Goal: Transaction & Acquisition: Book appointment/travel/reservation

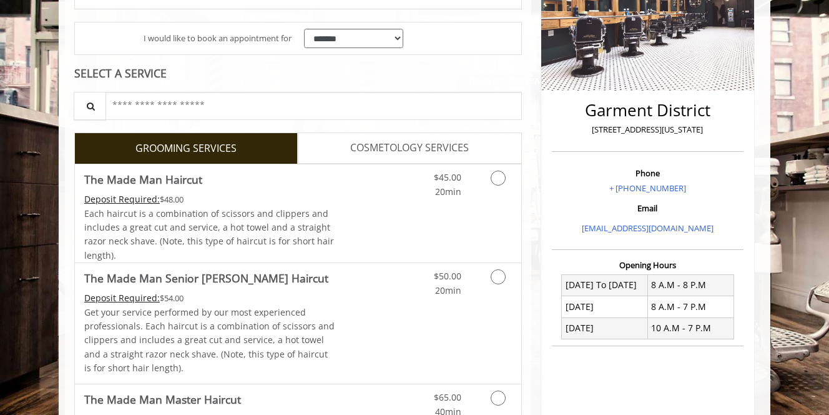
scroll to position [249, 0]
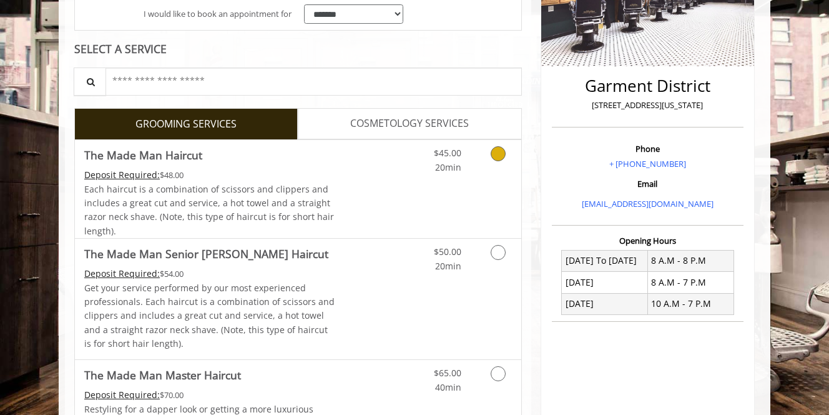
click at [227, 159] on span "The Made Man Haircut" at bounding box center [209, 154] width 251 height 17
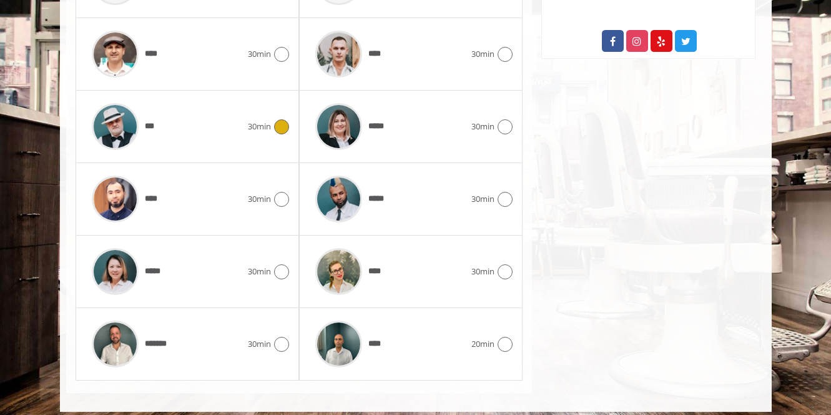
scroll to position [726, 0]
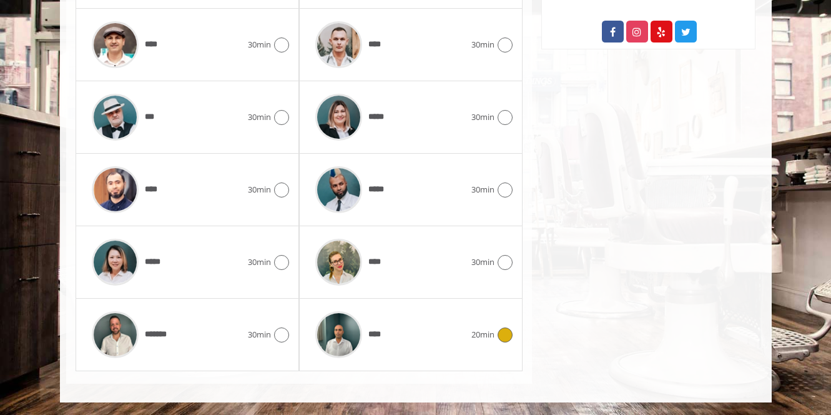
click at [379, 337] on span "****" at bounding box center [377, 334] width 19 height 13
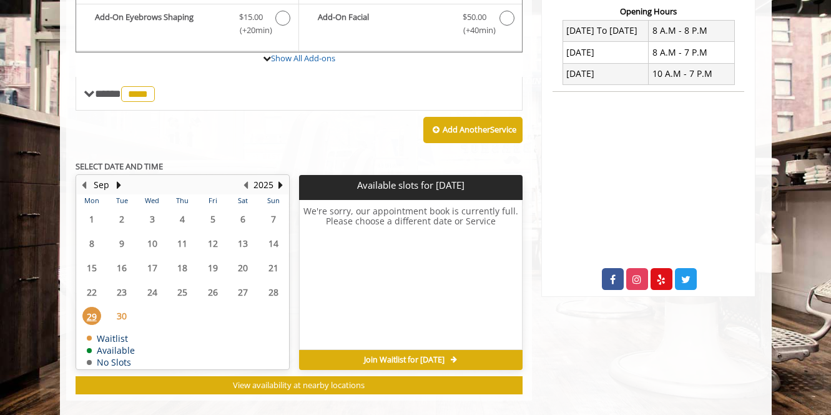
scroll to position [481, 0]
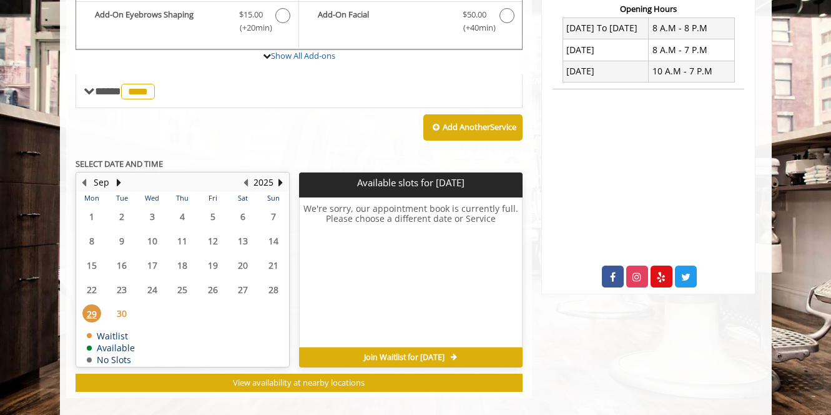
click at [130, 316] on span "30" at bounding box center [121, 313] width 19 height 18
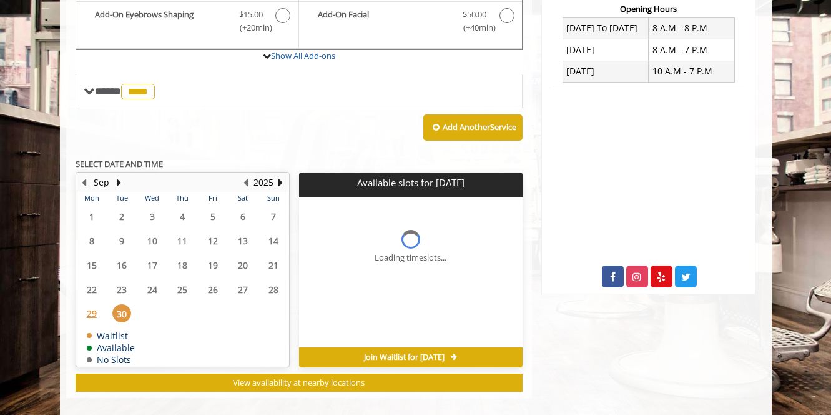
scroll to position [495, 0]
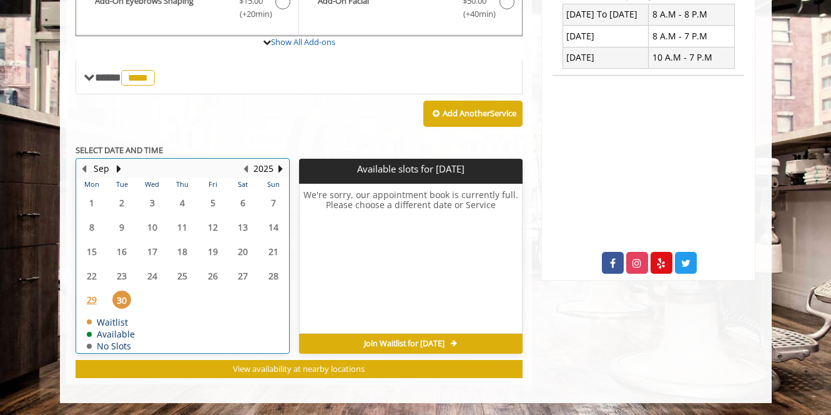
click at [113, 169] on div "Sep" at bounding box center [101, 169] width 25 height 16
click at [114, 169] on button "Next Month" at bounding box center [119, 169] width 10 height 14
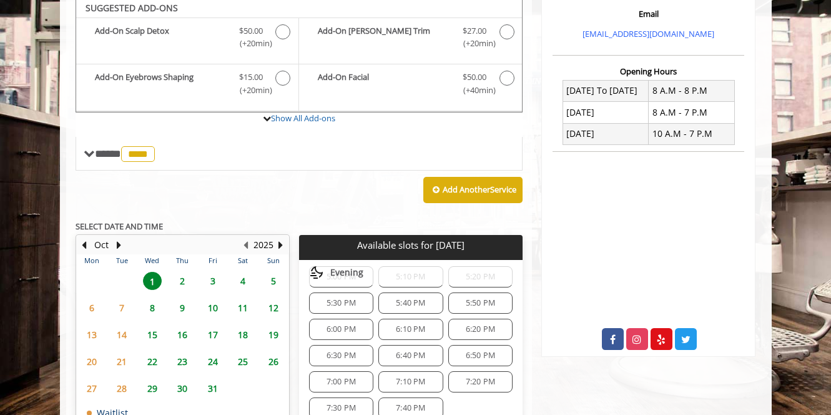
scroll to position [420, 0]
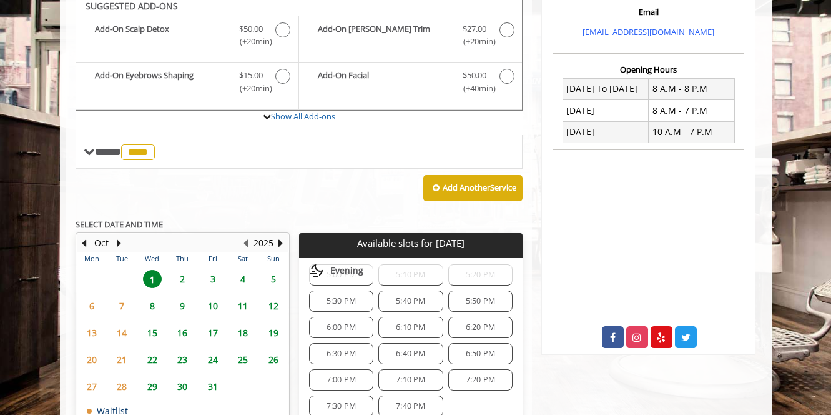
click at [186, 283] on span "2" at bounding box center [182, 279] width 19 height 18
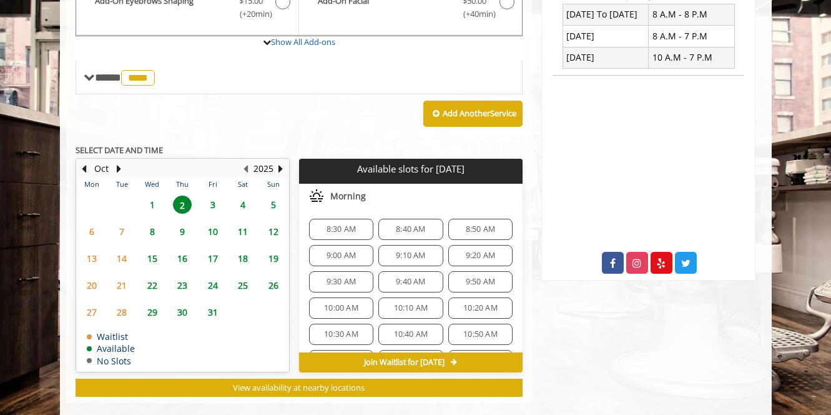
scroll to position [513, 0]
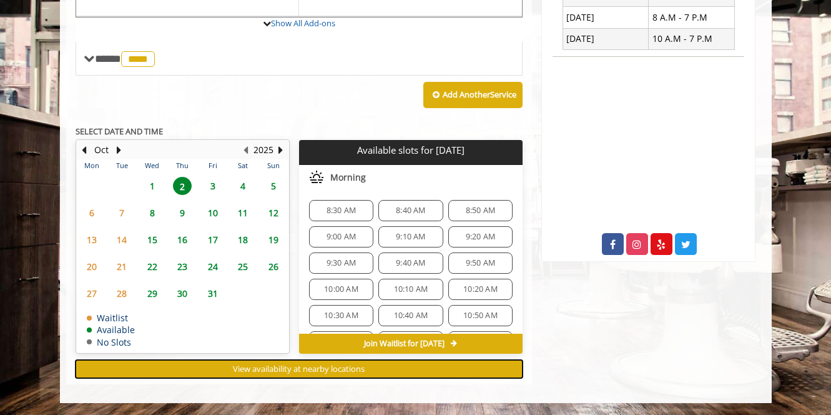
click at [279, 363] on span "View availability at nearby locations" at bounding box center [299, 368] width 132 height 11
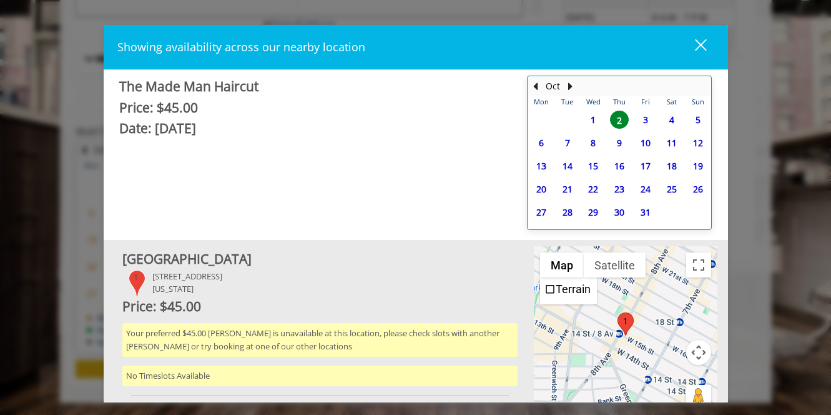
scroll to position [7, 0]
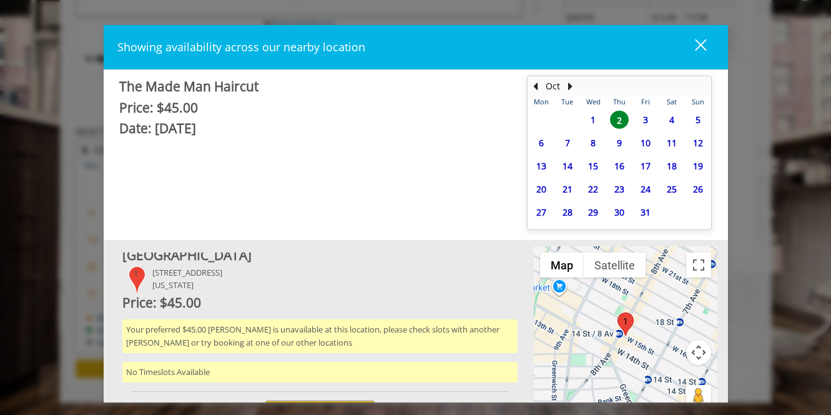
click at [94, 181] on div "Showing availability across our nearby location close The Made Man Haircut Pric…" at bounding box center [415, 207] width 831 height 415
click at [67, 209] on div "Showing availability across our nearby location close The Made Man Haircut Pric…" at bounding box center [415, 207] width 831 height 415
click at [707, 45] on button "close" at bounding box center [693, 47] width 42 height 26
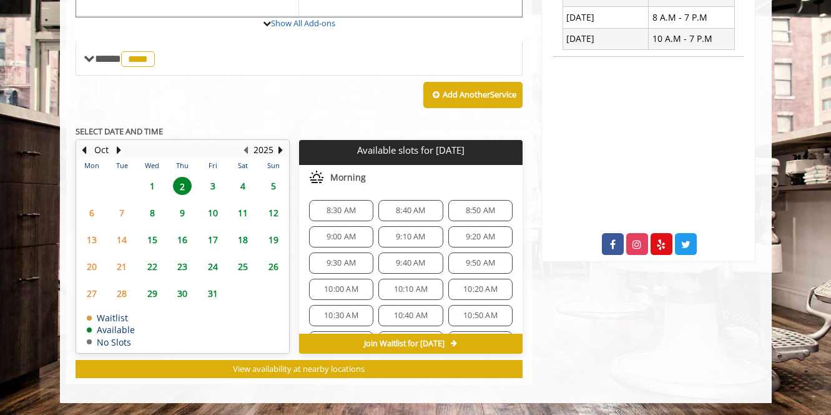
click at [161, 189] on span "1" at bounding box center [152, 186] width 19 height 18
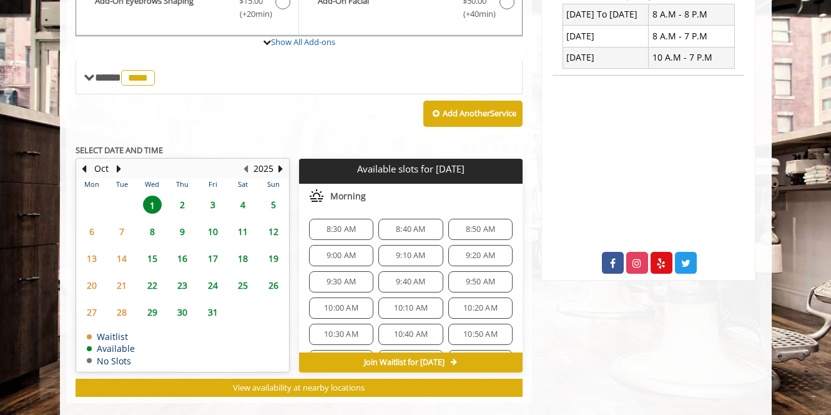
scroll to position [513, 0]
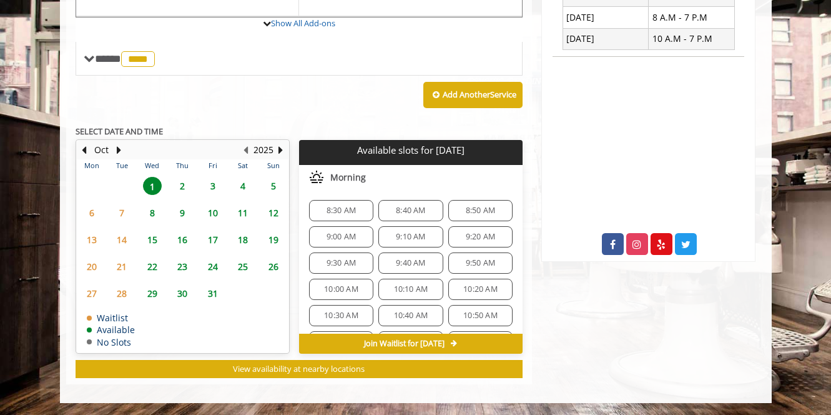
click at [350, 229] on div "9:00 AM" at bounding box center [341, 236] width 64 height 21
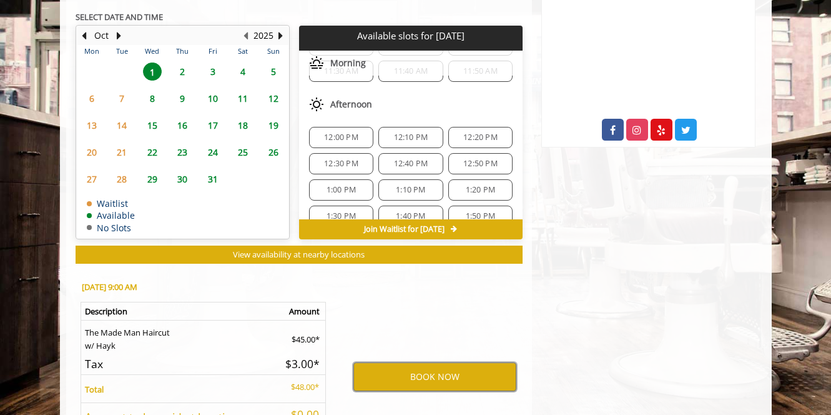
scroll to position [195, 0]
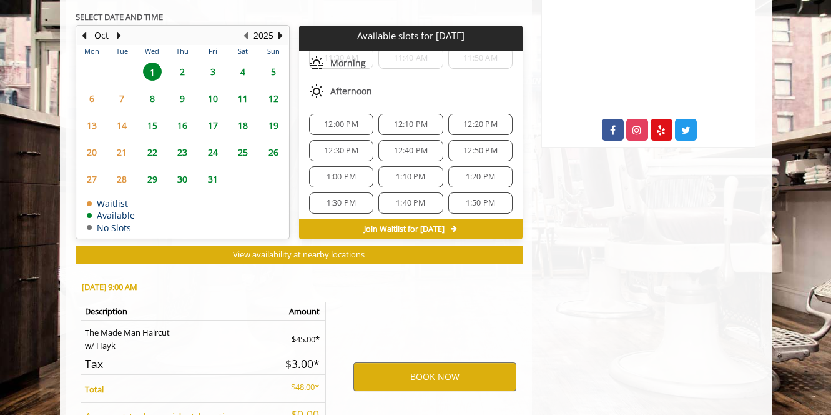
click at [350, 169] on div "1:00 PM" at bounding box center [341, 176] width 64 height 21
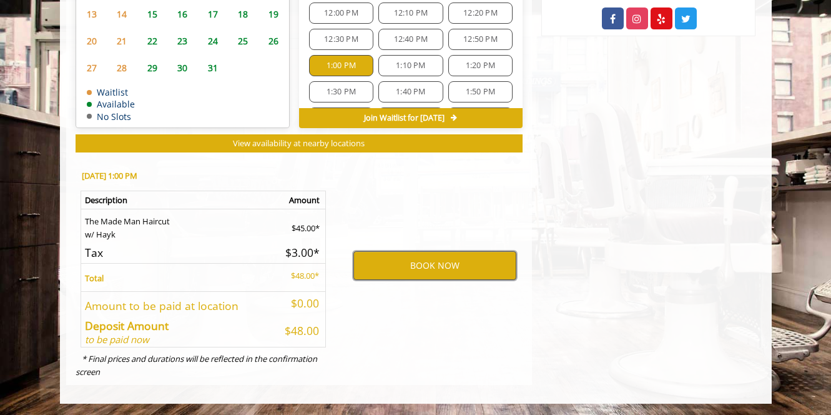
click at [415, 261] on button "BOOK NOW" at bounding box center [434, 265] width 163 height 29
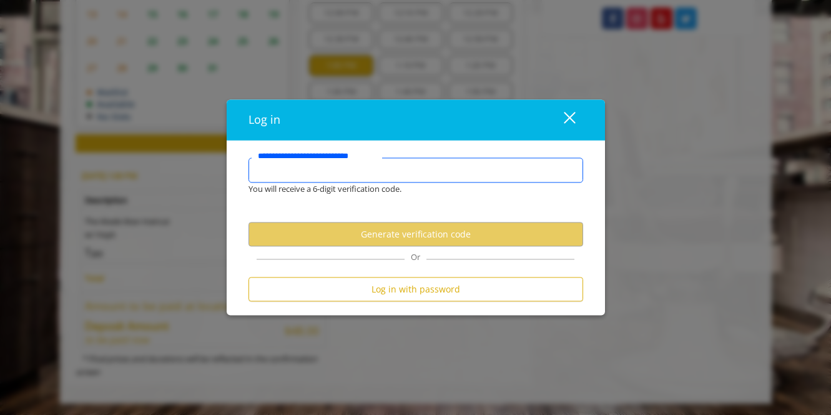
click at [397, 159] on input "**********" at bounding box center [416, 170] width 335 height 25
